Goal: Task Accomplishment & Management: Use online tool/utility

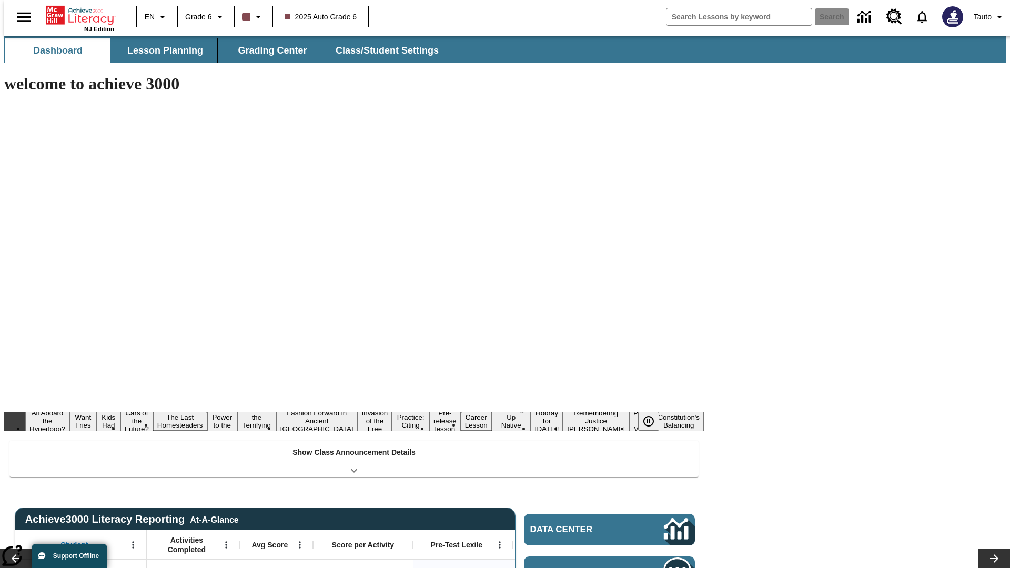
click at [161, 51] on span "Lesson Planning" at bounding box center [165, 51] width 76 height 12
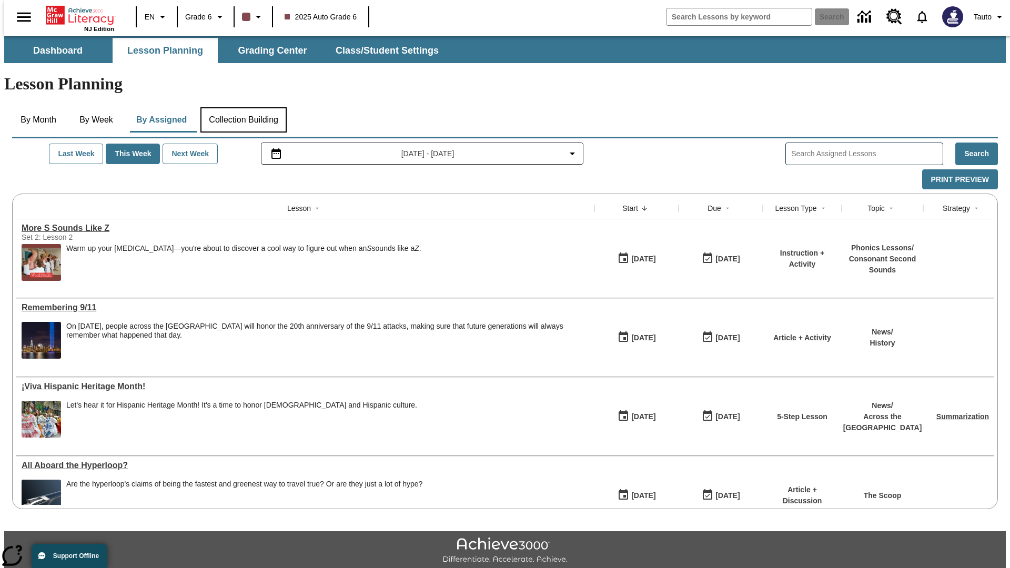
click at [243, 107] on button "Collection Building" at bounding box center [243, 119] width 86 height 25
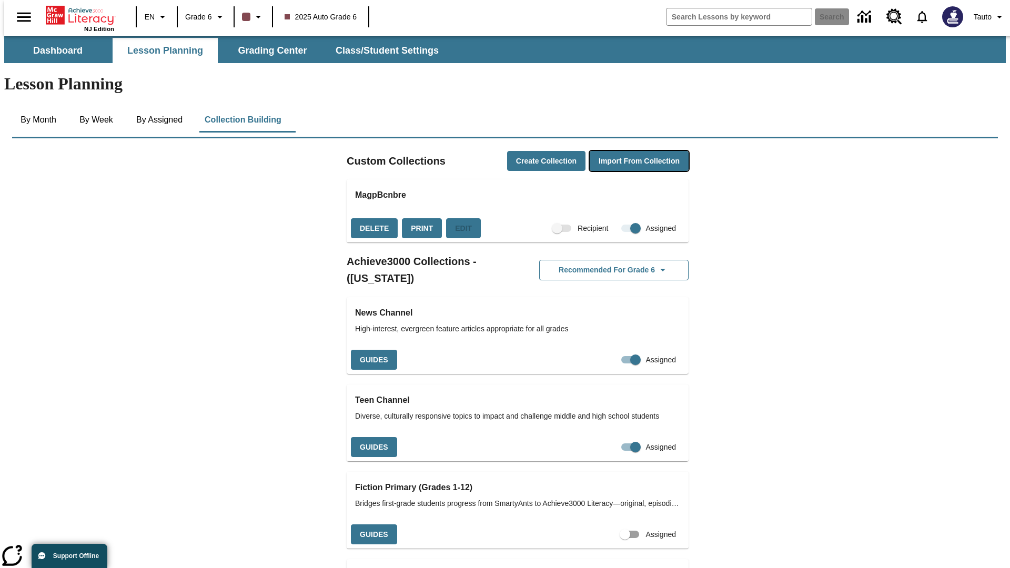
click at [621, 151] on button "Import from Collection" at bounding box center [639, 161] width 99 height 21
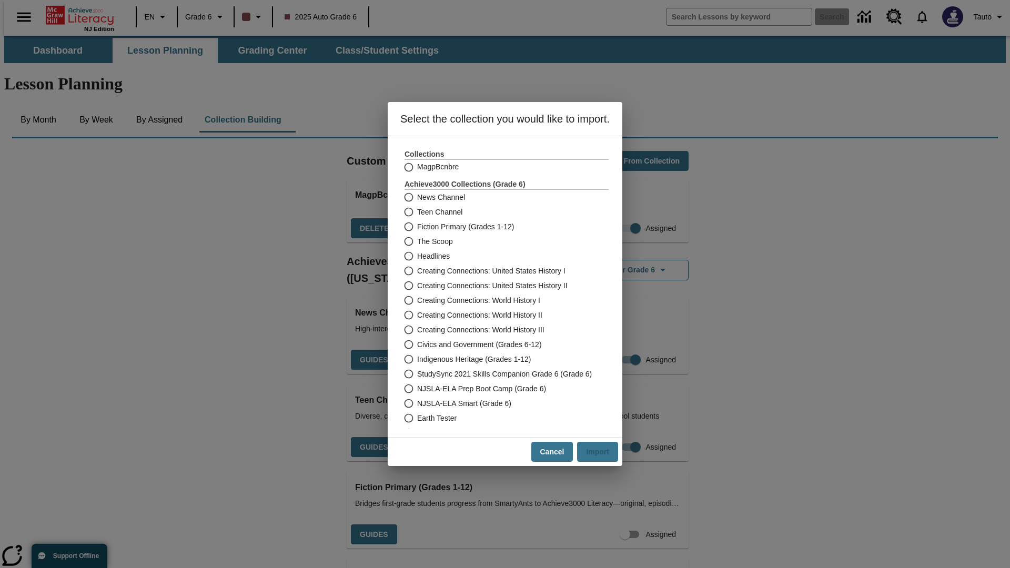
click at [499, 256] on label "Headlines" at bounding box center [500, 256] width 202 height 15
click at [417, 256] on input "Headlines" at bounding box center [408, 256] width 18 height 15
radio input "true"
click at [602, 452] on button "Import" at bounding box center [597, 452] width 41 height 21
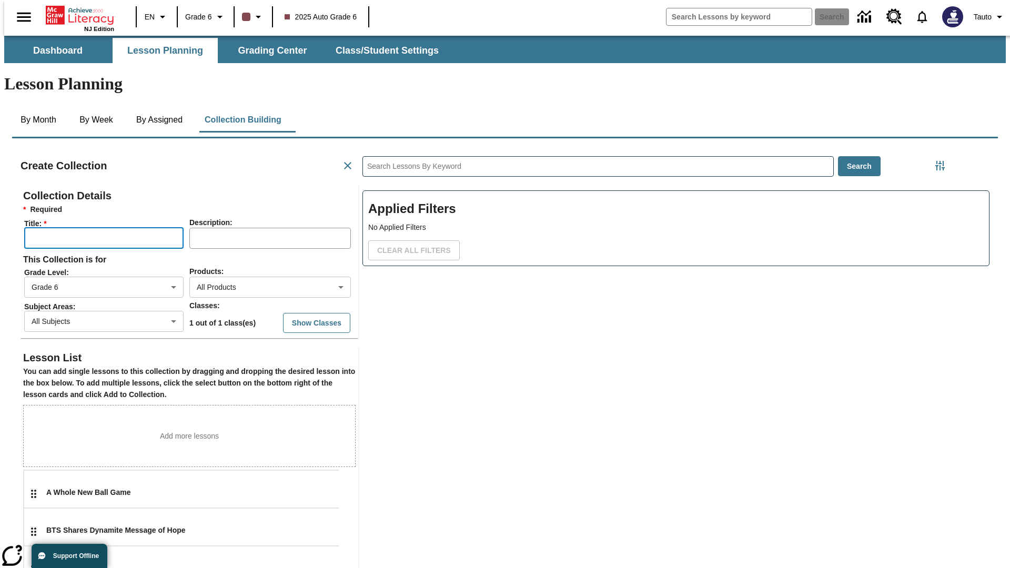
scroll to position [210, 316]
type input "NwgKFhBwIj"
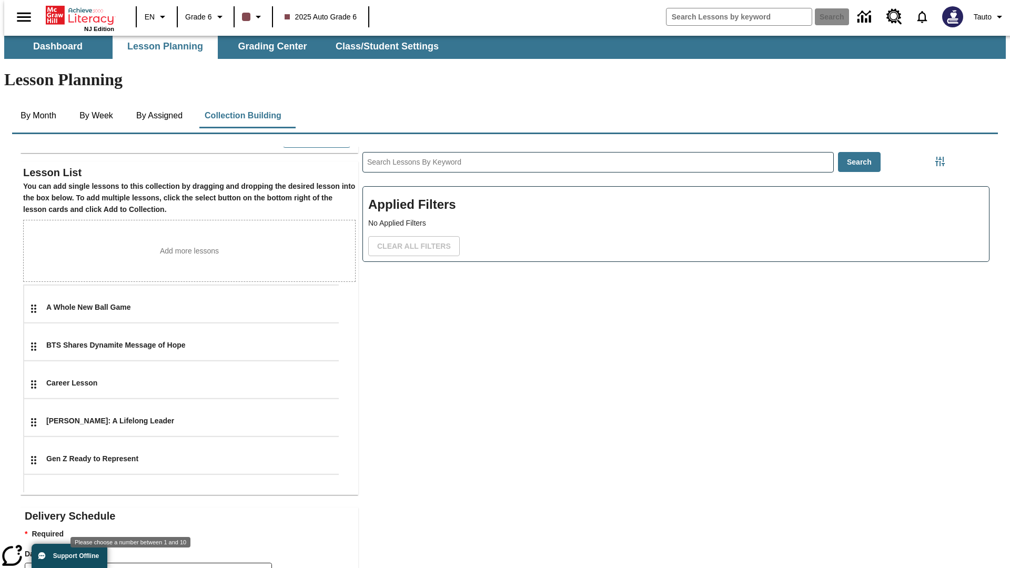
type input "2"
click at [250, 553] on body "Skip to main content NJ Edition EN Grade 6 2025 Auto Grade 6 Search 0 Tauto Das…" at bounding box center [505, 362] width 1002 height 660
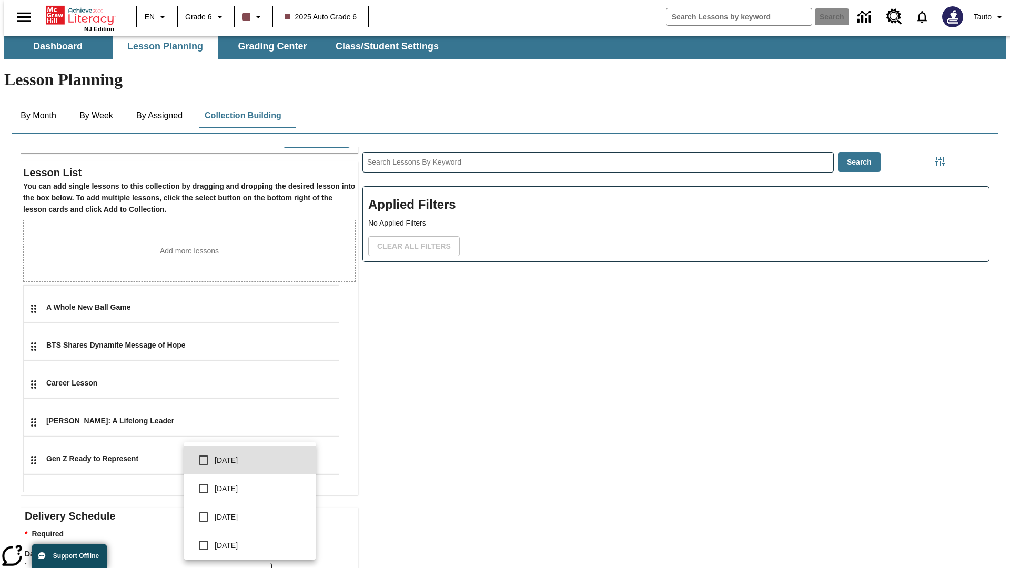
scroll to position [189, 0]
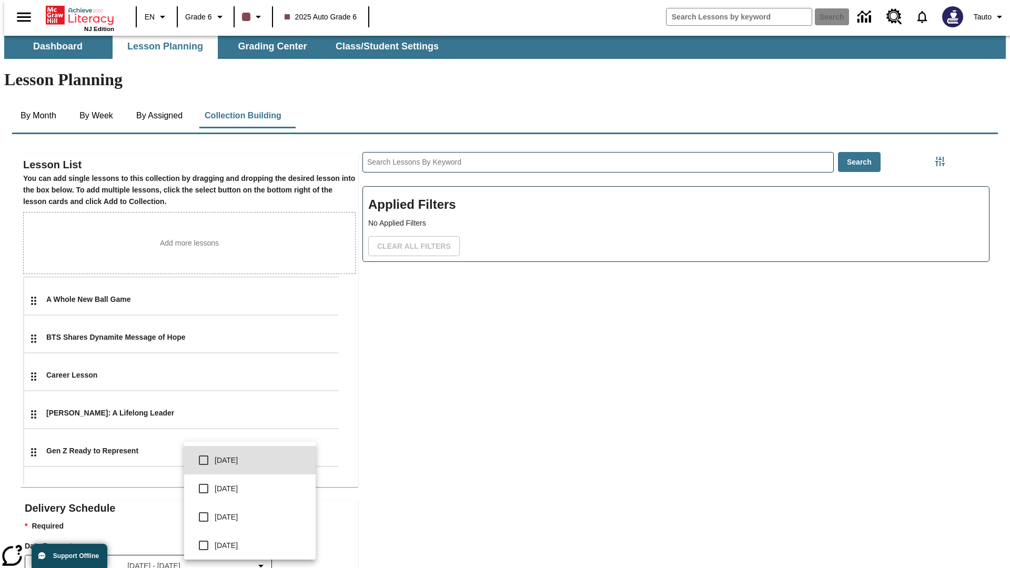
click at [204, 489] on input "checkbox" at bounding box center [204, 489] width 22 height 22
checkbox input "true"
type input "1"
